Goal: Navigation & Orientation: Find specific page/section

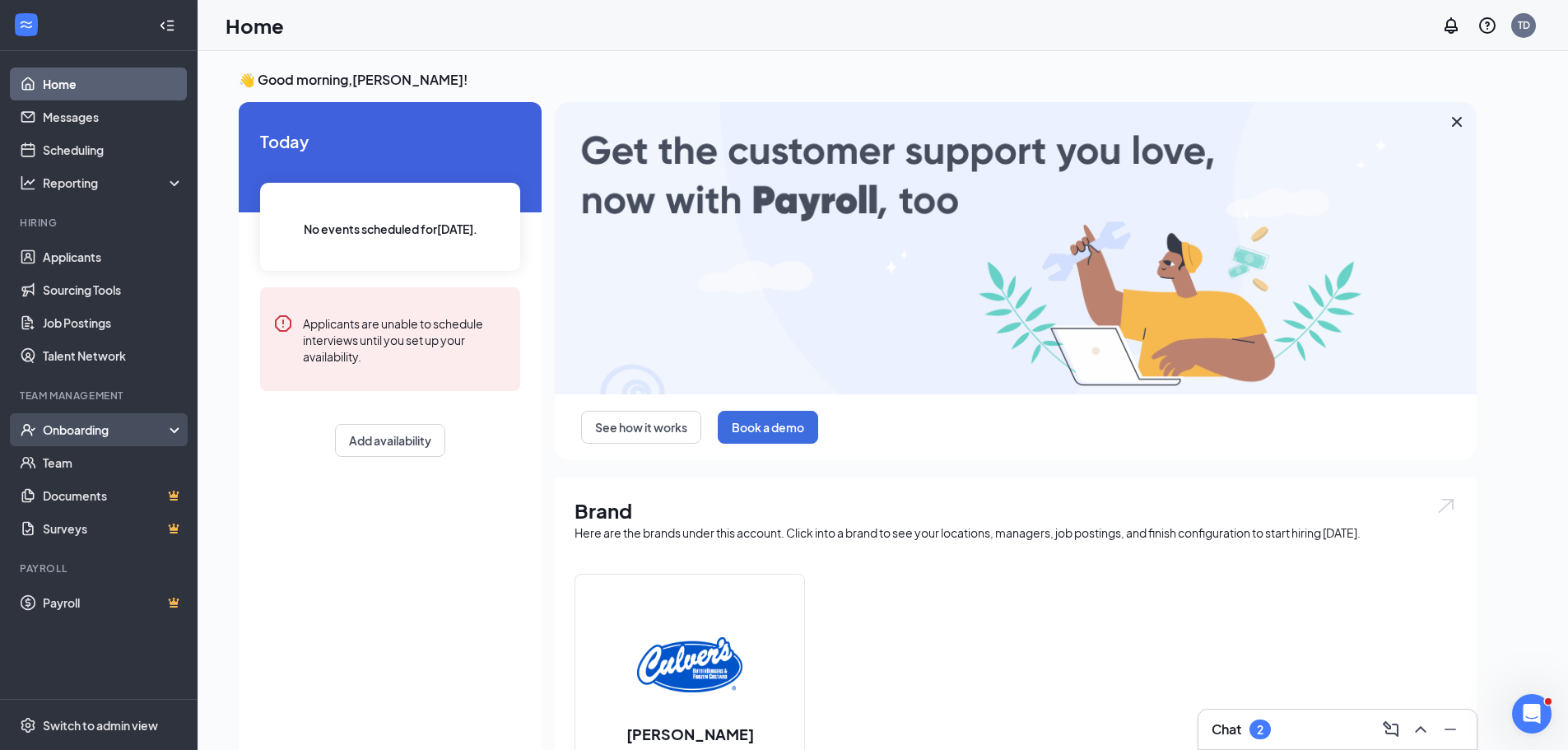
click at [57, 428] on div "Onboarding" at bounding box center [105, 429] width 126 height 17
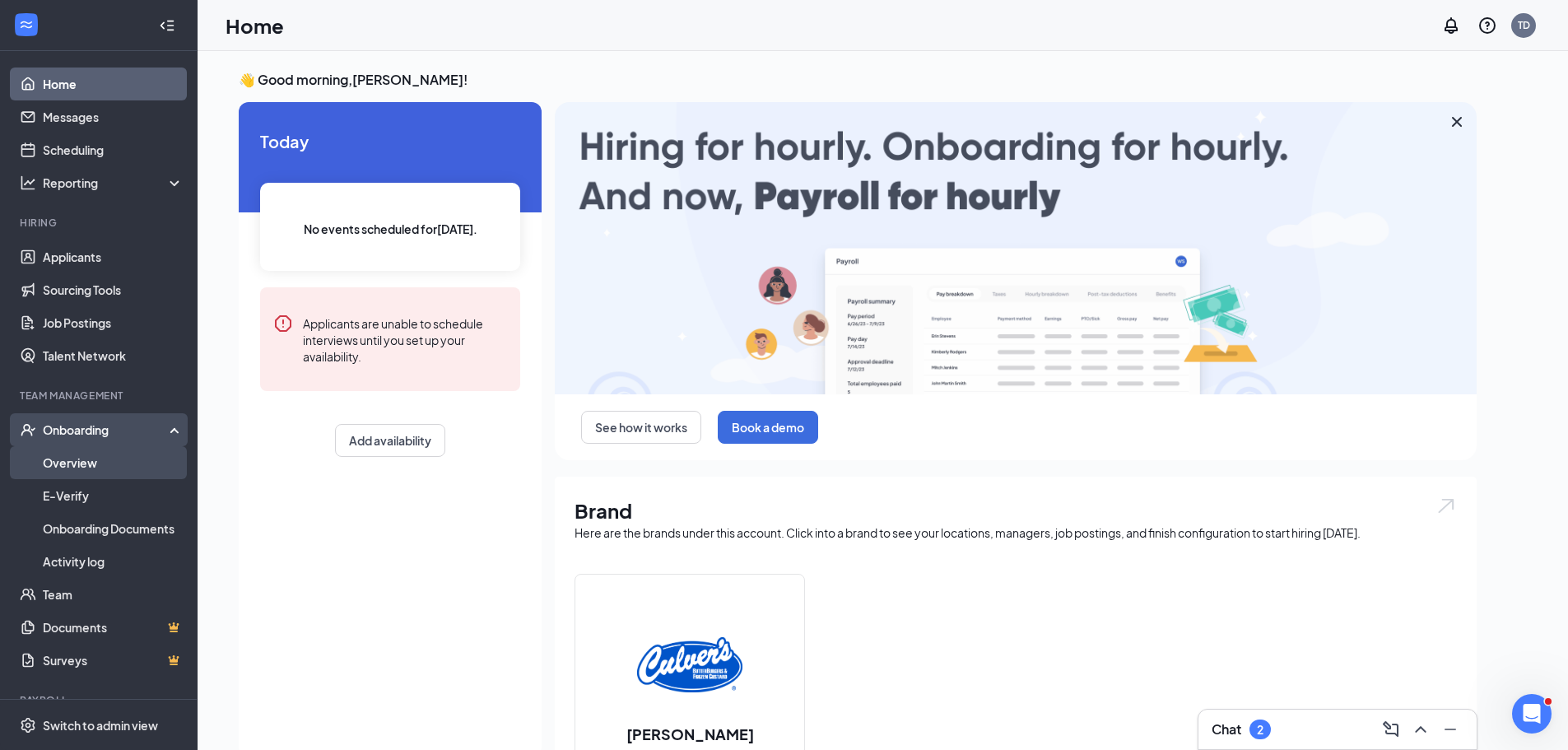
click at [76, 462] on link "Overview" at bounding box center [112, 462] width 141 height 33
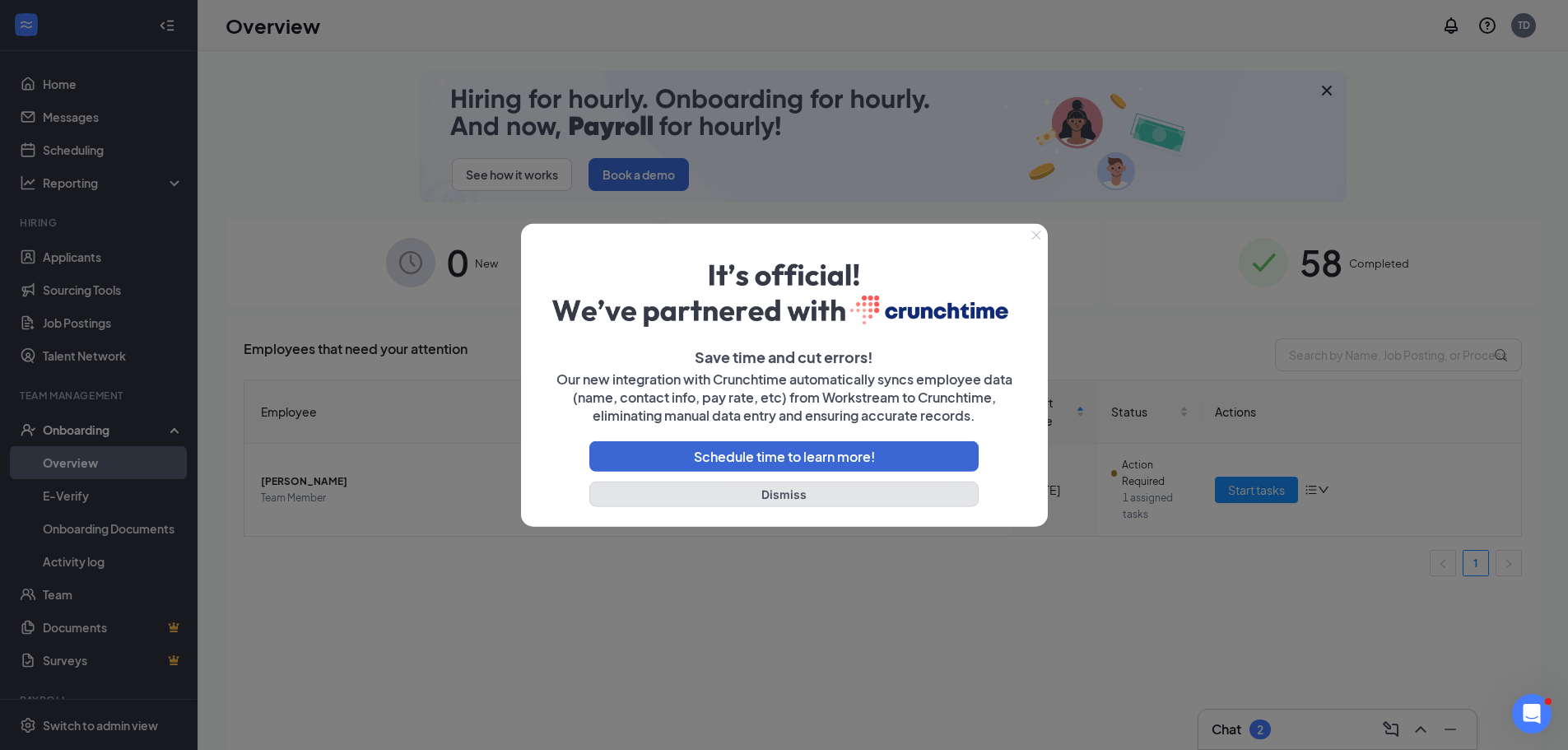
click at [850, 490] on button "Dismiss" at bounding box center [784, 494] width 390 height 26
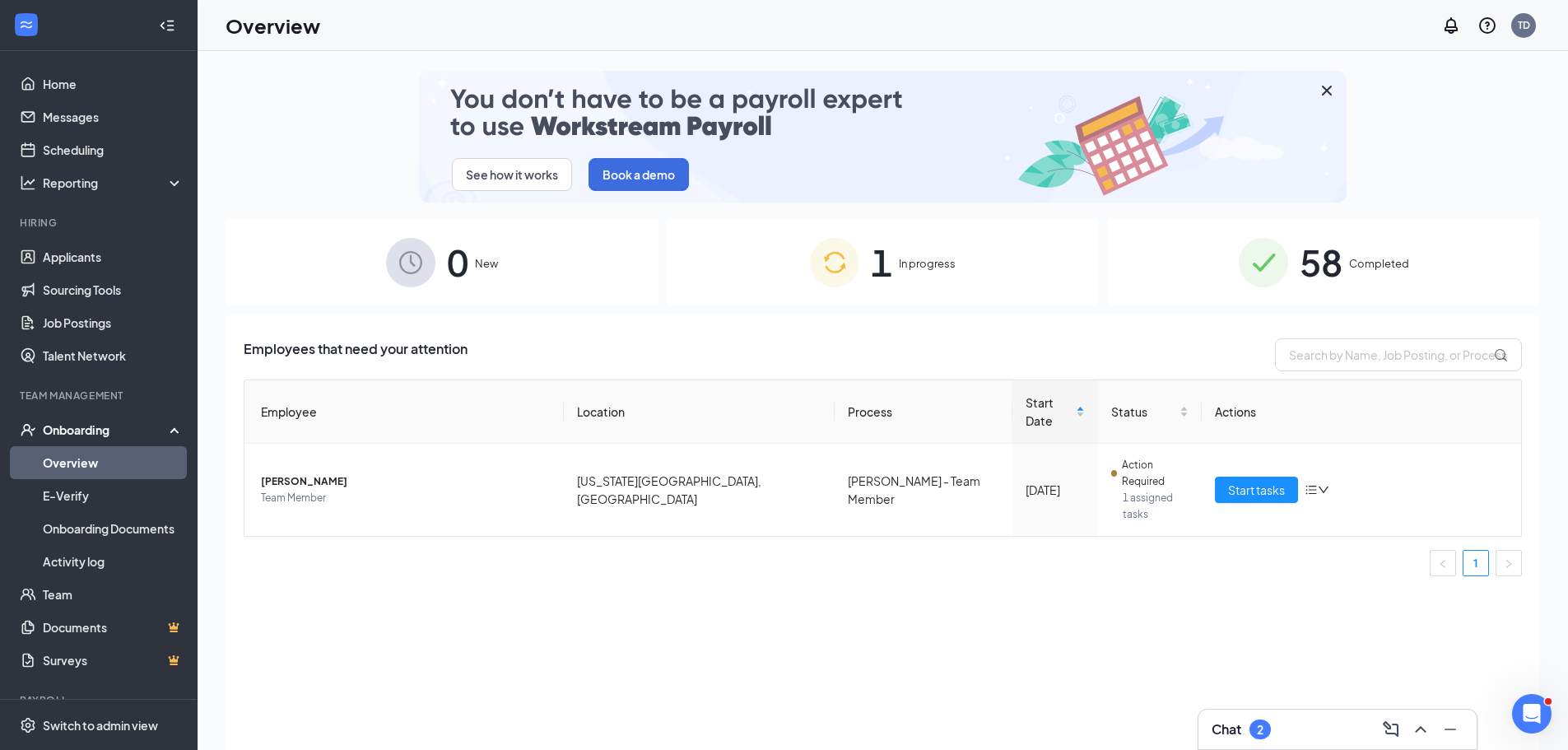
click at [883, 264] on span "1" at bounding box center [881, 262] width 21 height 57
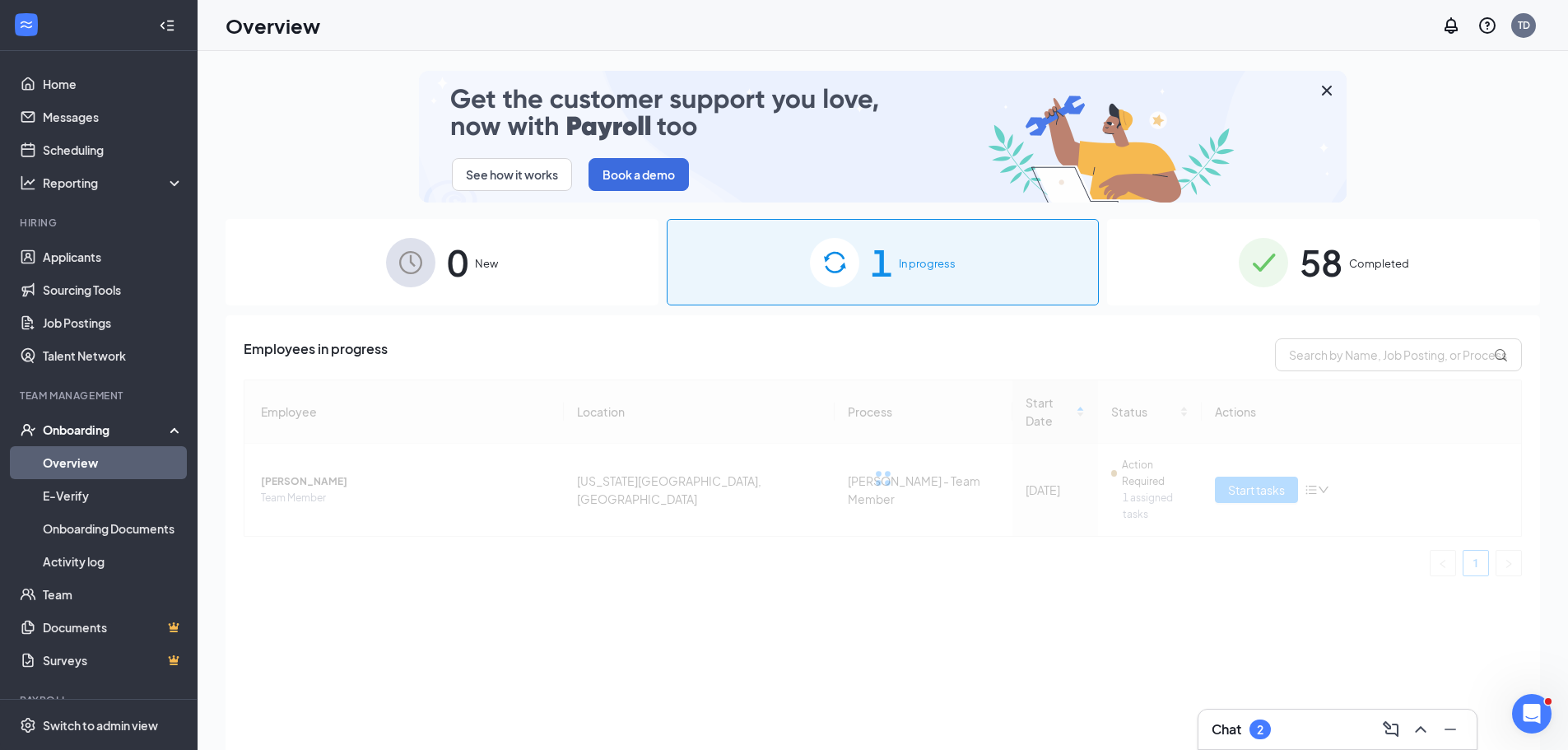
click at [497, 283] on div "0 New" at bounding box center [441, 263] width 432 height 87
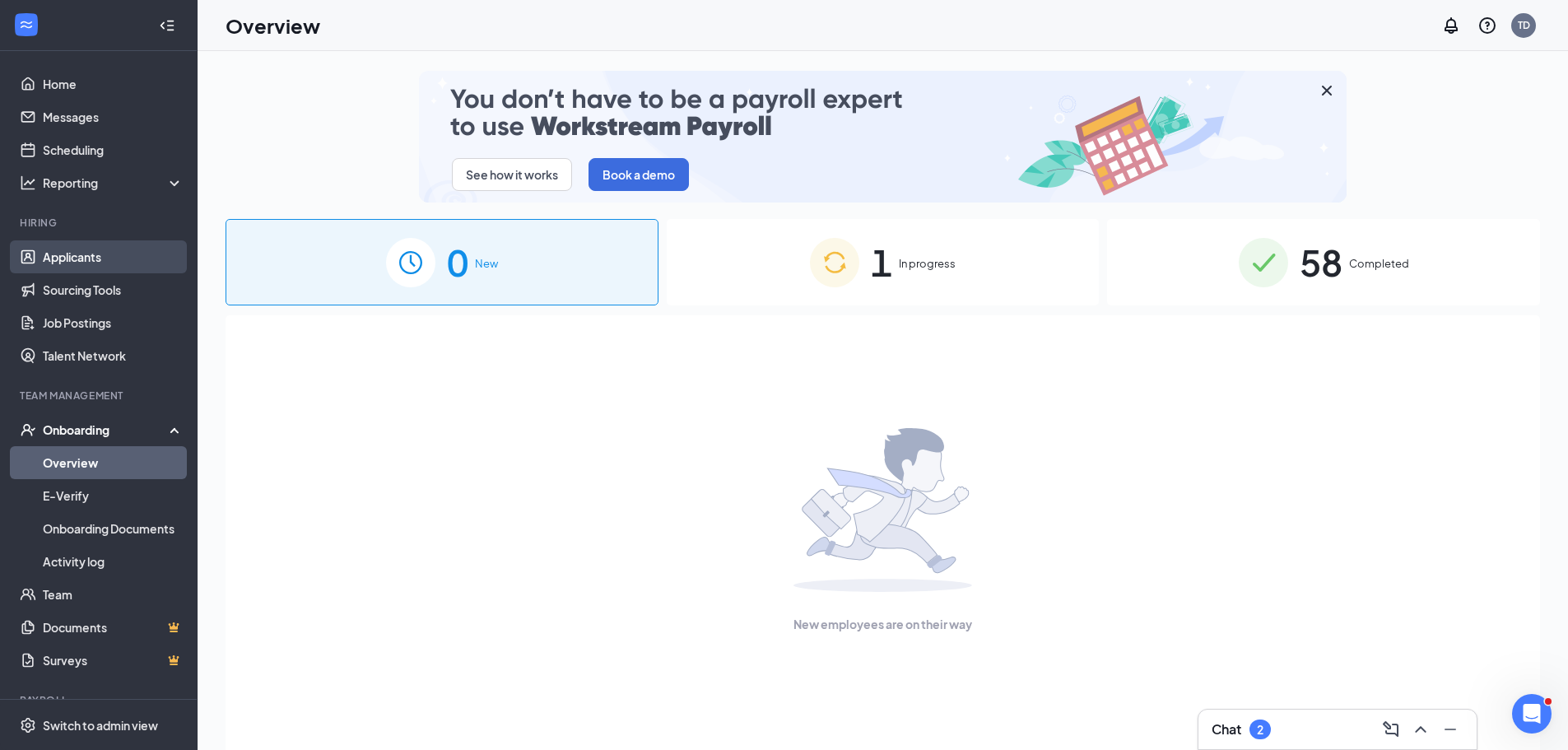
click at [97, 266] on link "Applicants" at bounding box center [112, 256] width 141 height 33
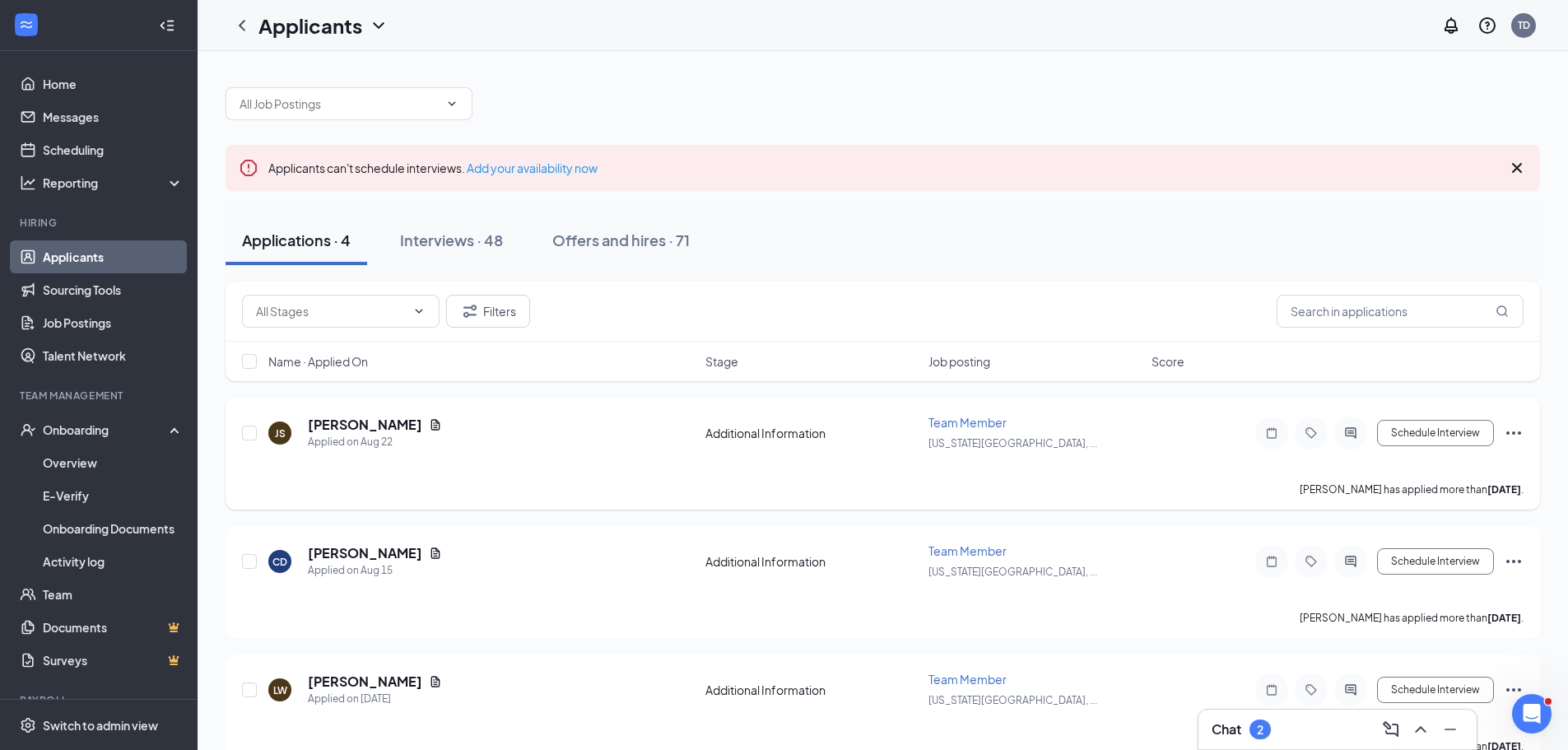
click at [1509, 432] on icon "Ellipses" at bounding box center [1513, 432] width 19 height 19
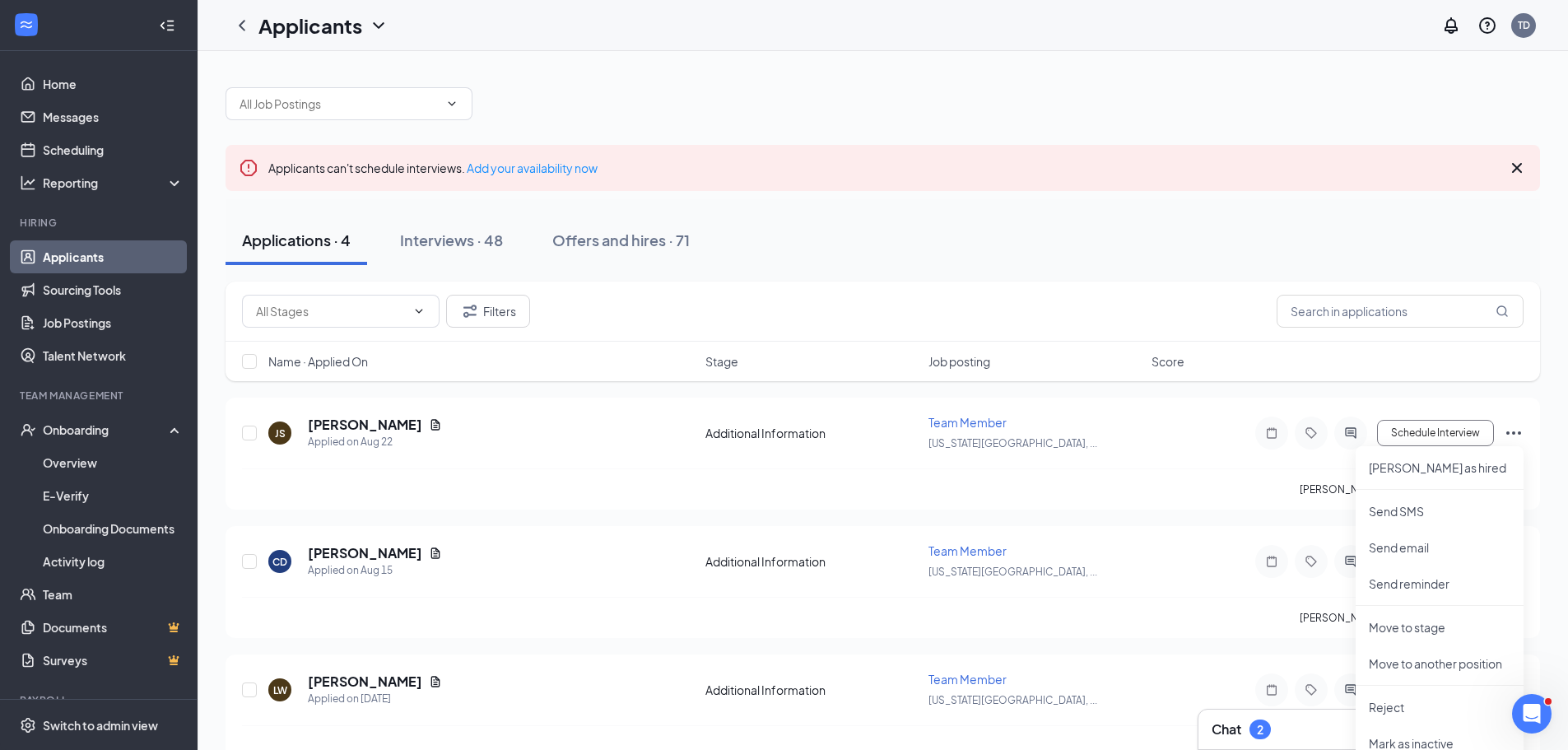
click at [1542, 380] on div "Applicants can't schedule interviews. Add your availability now Applications · …" at bounding box center [882, 483] width 1370 height 863
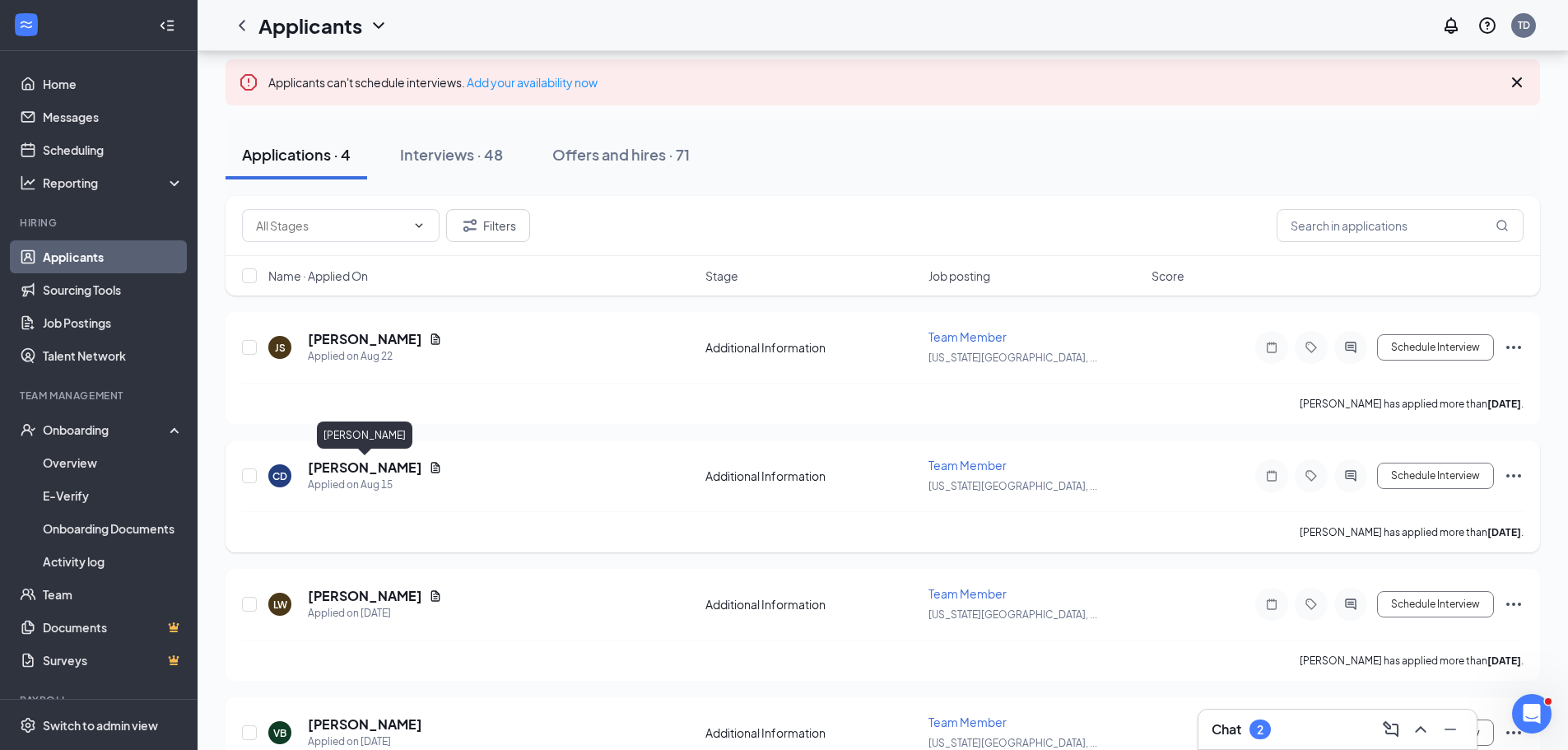
scroll to position [165, 0]
